Goal: Task Accomplishment & Management: Use online tool/utility

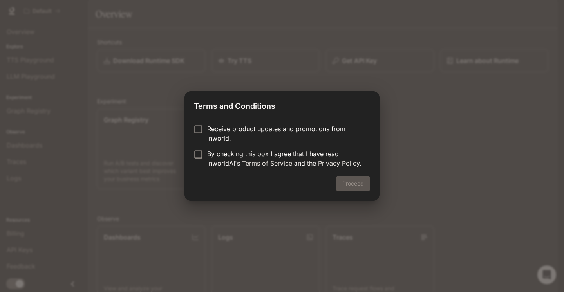
click at [216, 154] on p "By checking this box I agree that I have read InworldAI's Terms of Service and …" at bounding box center [285, 158] width 157 height 19
click at [348, 180] on button "Proceed" at bounding box center [353, 184] width 34 height 16
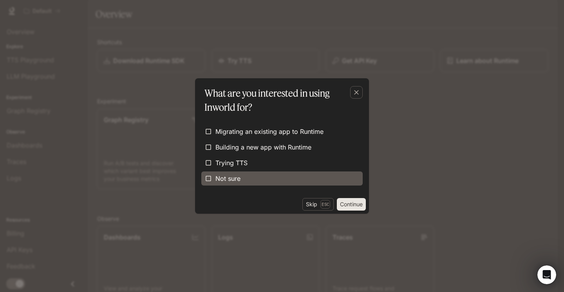
click at [244, 180] on label "Not sure" at bounding box center [281, 178] width 161 height 14
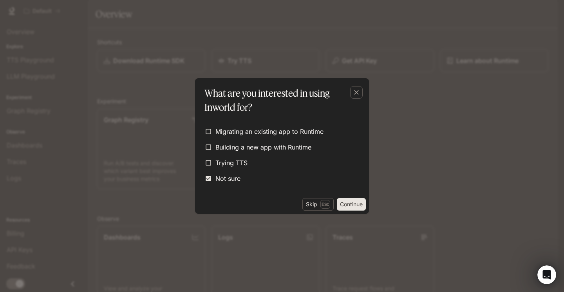
click at [351, 206] on button "Continue" at bounding box center [351, 204] width 29 height 13
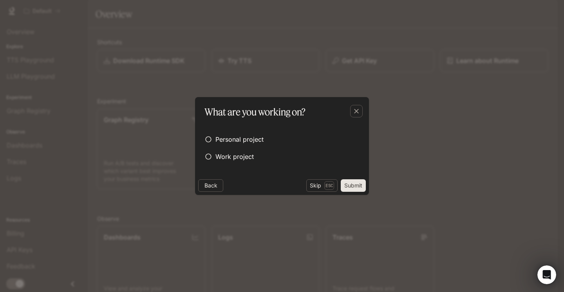
click at [356, 187] on button "Submit" at bounding box center [353, 185] width 25 height 13
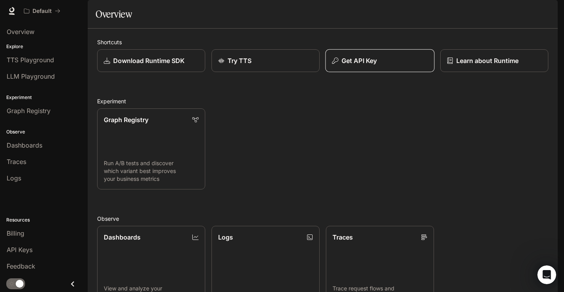
click at [380, 72] on button "Get API Key" at bounding box center [379, 60] width 109 height 23
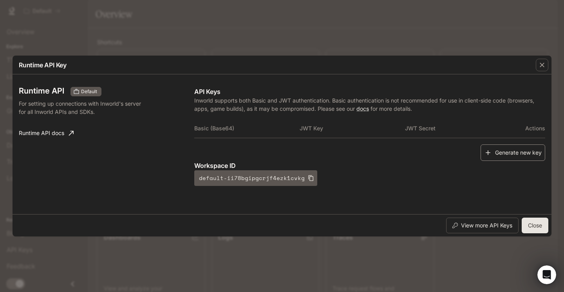
click at [512, 153] on button "Generate new key" at bounding box center [512, 152] width 65 height 17
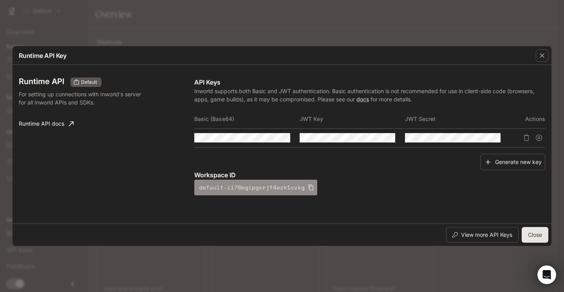
click at [308, 186] on icon "button" at bounding box center [311, 187] width 6 height 6
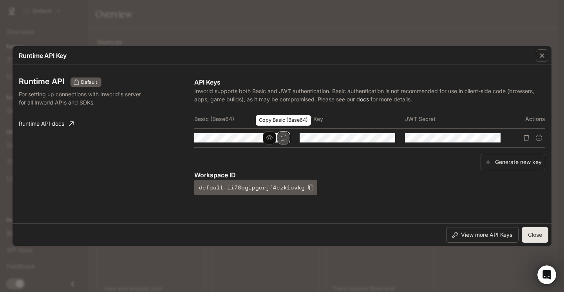
click at [280, 137] on icon "Copy Basic (Base64)" at bounding box center [283, 138] width 6 height 6
click at [483, 235] on button "View more API Keys" at bounding box center [482, 235] width 72 height 16
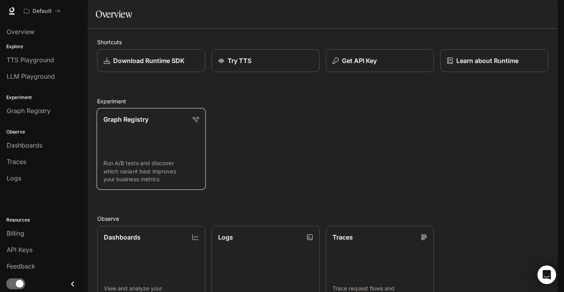
scroll to position [0, 0]
